Goal: Task Accomplishment & Management: Use online tool/utility

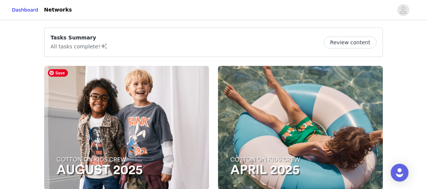
click at [111, 75] on img at bounding box center [126, 128] width 165 height 124
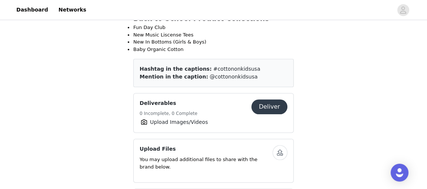
scroll to position [312, 0]
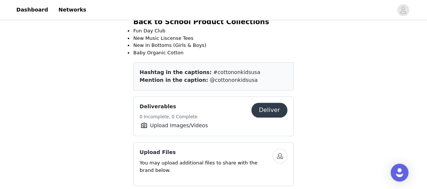
click at [274, 102] on button "Deliver" at bounding box center [269, 109] width 36 height 15
